Goal: Task Accomplishment & Management: Use online tool/utility

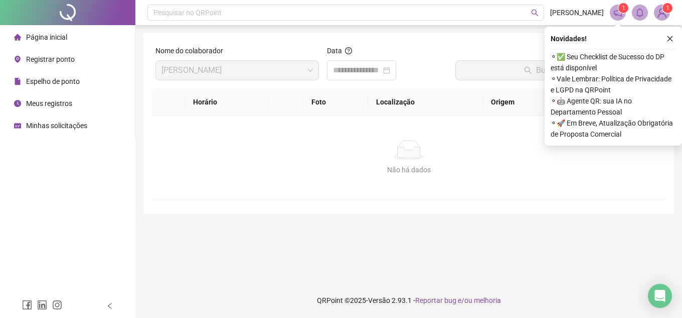
drag, startPoint x: 667, startPoint y: 38, endPoint x: 419, endPoint y: 55, distance: 248.9
click at [513, 38] on icon "close" at bounding box center [670, 38] width 7 height 7
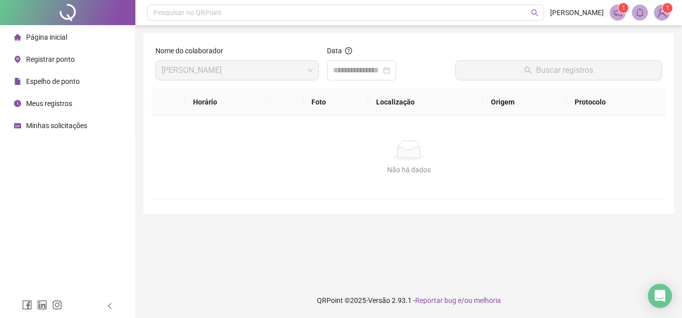
click at [87, 42] on li "Página inicial" at bounding box center [67, 37] width 131 height 20
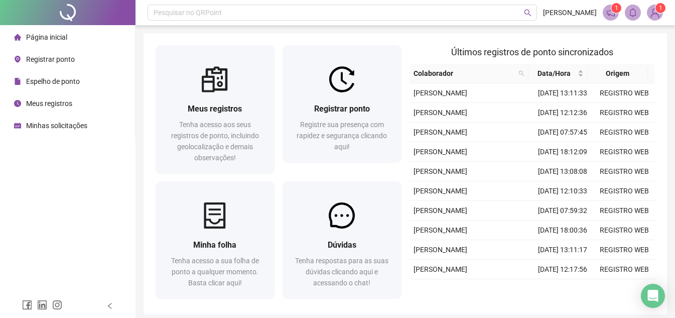
click at [513, 11] on span "1" at bounding box center [616, 8] width 4 height 7
click at [513, 13] on span "1" at bounding box center [616, 8] width 4 height 10
click at [513, 16] on icon "notification" at bounding box center [610, 13] width 8 height 8
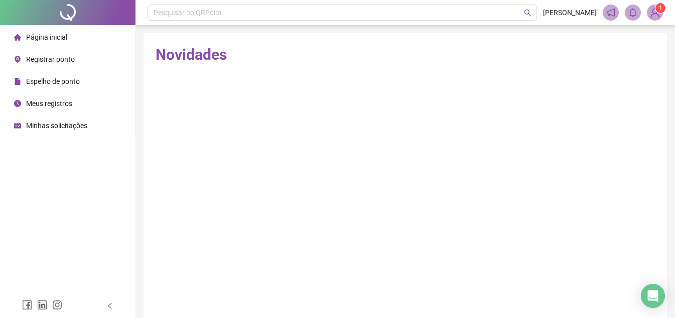
click at [513, 17] on img at bounding box center [654, 12] width 15 height 15
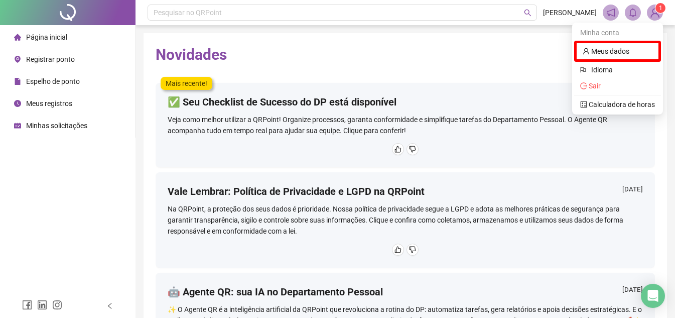
click at [513, 10] on img at bounding box center [654, 12] width 15 height 15
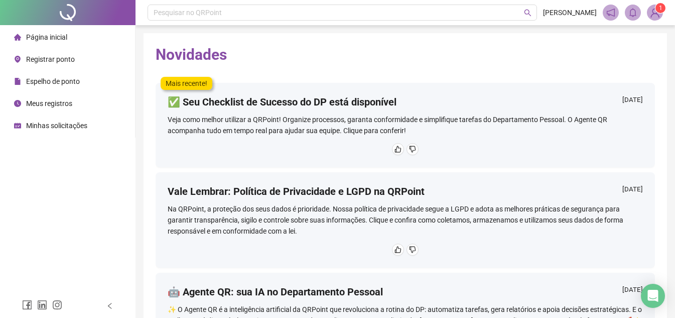
click at [56, 37] on span "Página inicial" at bounding box center [46, 37] width 41 height 8
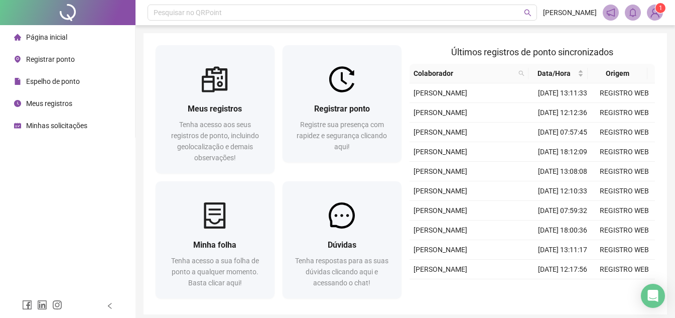
click at [513, 32] on div "Pesquisar no QRPoint [PERSON_NAME] 1 Meus registros Tenha acesso aos seus regis…" at bounding box center [404, 178] width 539 height 357
click at [57, 36] on span "Página inicial" at bounding box center [46, 37] width 41 height 8
click at [67, 53] on div "Registrar ponto" at bounding box center [44, 59] width 61 height 20
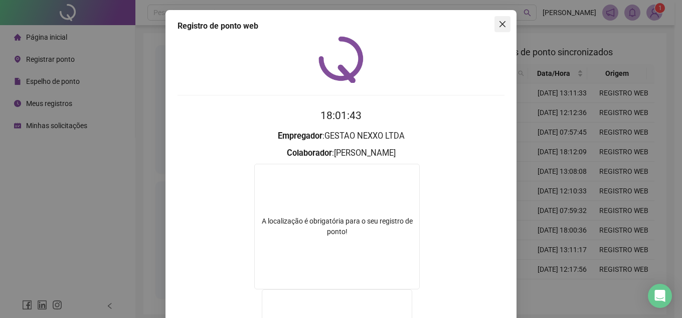
click at [500, 22] on icon "close" at bounding box center [503, 24] width 8 height 8
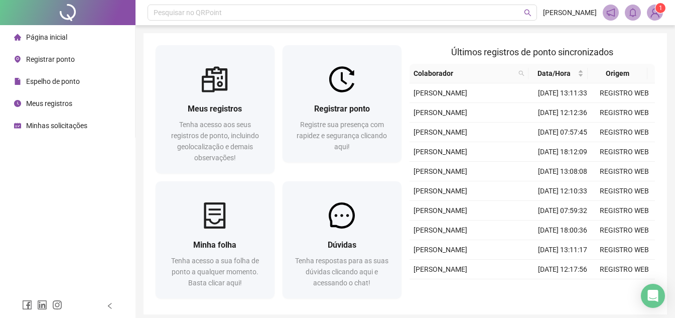
click at [62, 37] on span "Página inicial" at bounding box center [46, 37] width 41 height 8
click at [80, 64] on li "Registrar ponto" at bounding box center [67, 59] width 131 height 20
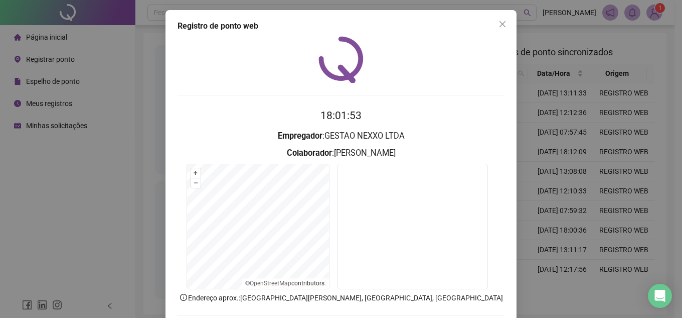
scroll to position [52, 0]
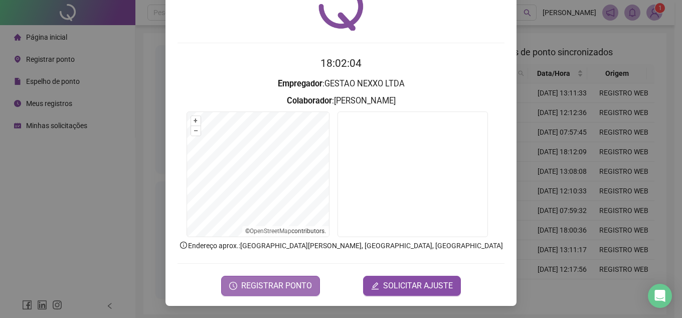
click at [278, 280] on span "REGISTRAR PONTO" at bounding box center [276, 285] width 71 height 12
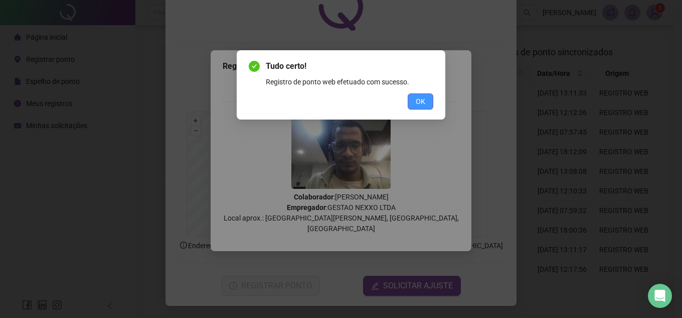
click at [428, 101] on button "OK" at bounding box center [421, 101] width 26 height 16
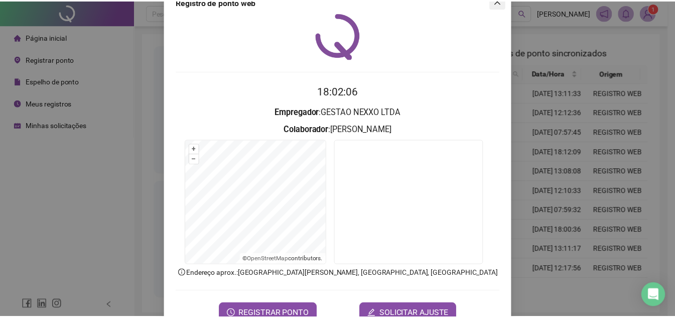
scroll to position [0, 0]
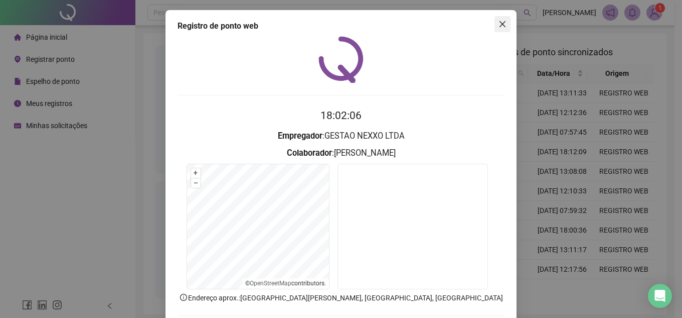
click at [501, 23] on icon "close" at bounding box center [503, 24] width 8 height 8
